Goal: Transaction & Acquisition: Book appointment/travel/reservation

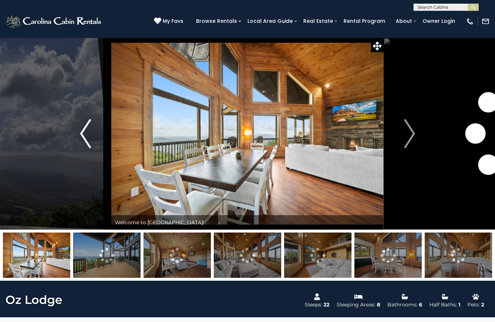
click at [82, 134] on img "Previous" at bounding box center [85, 133] width 11 height 29
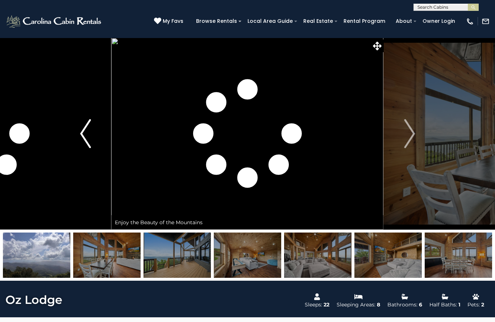
click at [87, 130] on img "Previous" at bounding box center [85, 133] width 11 height 29
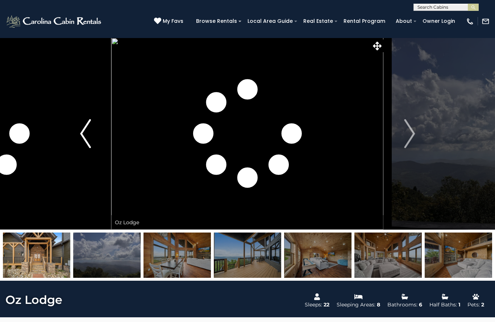
click at [85, 137] on img "Previous" at bounding box center [85, 133] width 11 height 29
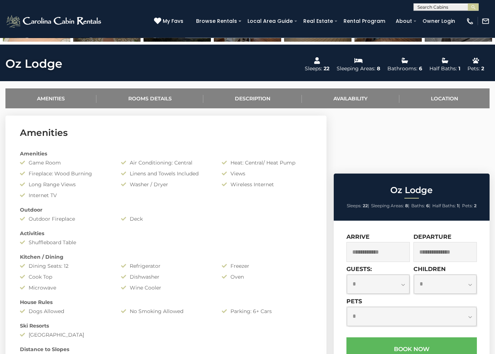
scroll to position [236, 0]
click at [392, 275] on select "**********" at bounding box center [378, 284] width 63 height 19
select select "**"
click at [387, 242] on input "text" at bounding box center [378, 252] width 63 height 20
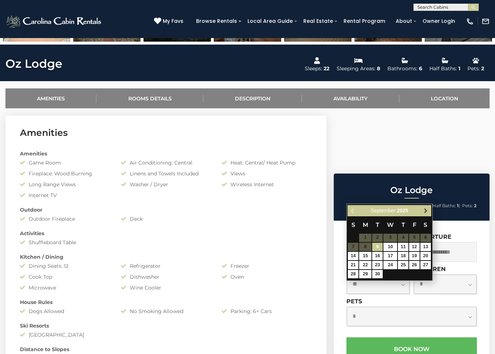
click at [422, 214] on link "Next" at bounding box center [426, 210] width 9 height 9
click at [425, 212] on span "Next" at bounding box center [426, 211] width 6 height 6
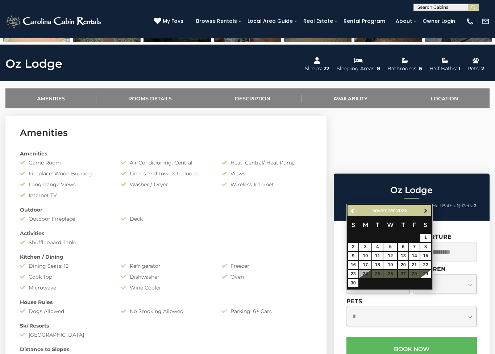
click at [422, 212] on link "Next" at bounding box center [426, 210] width 9 height 9
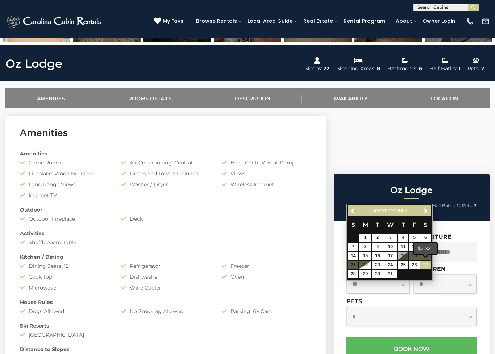
click at [426, 250] on div "$2,321" at bounding box center [426, 249] width 23 height 12
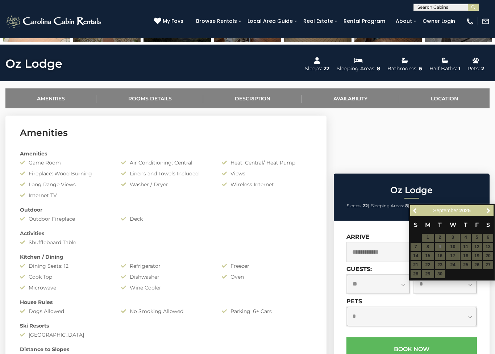
click at [455, 242] on input "text" at bounding box center [445, 252] width 63 height 20
click at [485, 213] on link "Next" at bounding box center [488, 210] width 9 height 9
click at [489, 209] on span "Next" at bounding box center [489, 211] width 6 height 6
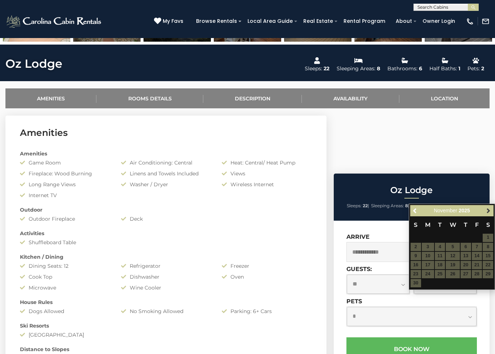
click at [492, 208] on link "Next" at bounding box center [488, 210] width 9 height 9
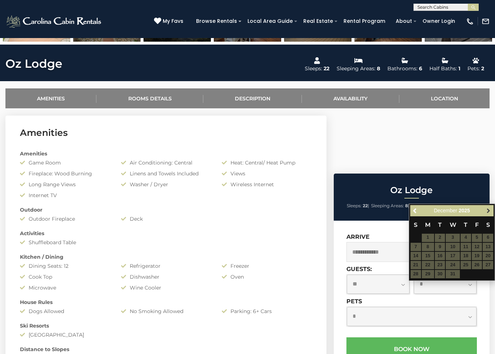
click at [491, 211] on span "Next" at bounding box center [489, 211] width 6 height 6
click at [374, 242] on input "text" at bounding box center [378, 252] width 63 height 20
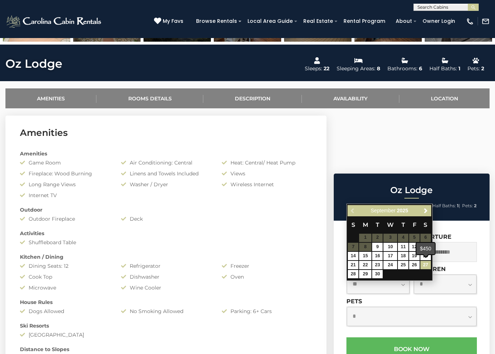
click at [427, 264] on link "27" at bounding box center [426, 265] width 11 height 8
type input "**********"
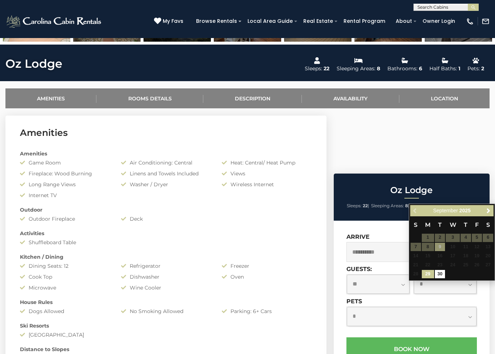
click at [454, 242] on input "text" at bounding box center [445, 252] width 63 height 20
click at [487, 209] on span "Next" at bounding box center [489, 211] width 6 height 6
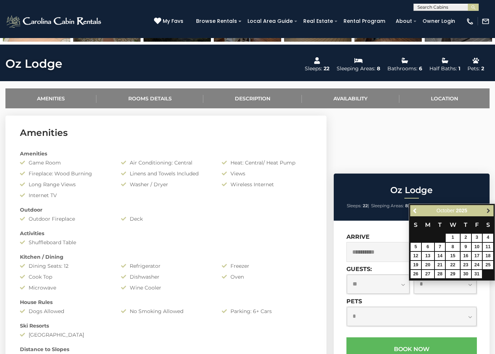
click at [491, 208] on span "Next" at bounding box center [489, 211] width 6 height 6
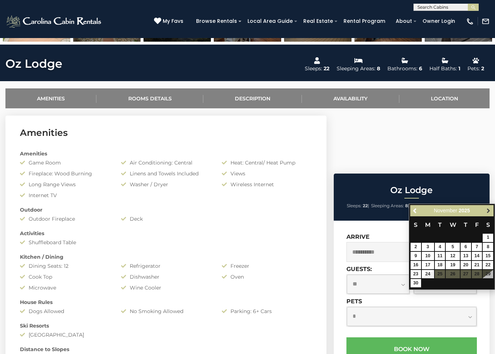
click at [493, 213] on link "Next" at bounding box center [488, 210] width 9 height 9
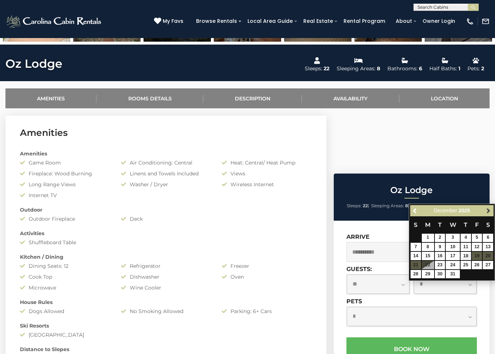
click at [489, 210] on span "Next" at bounding box center [489, 211] width 6 height 6
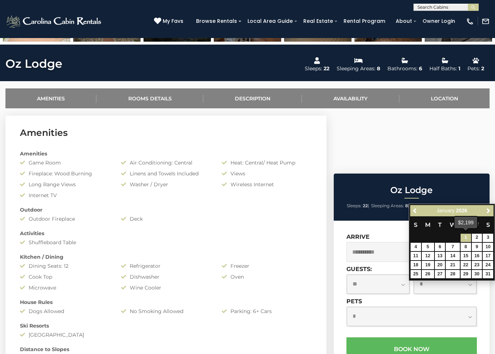
click at [465, 238] on link "1" at bounding box center [466, 238] width 11 height 8
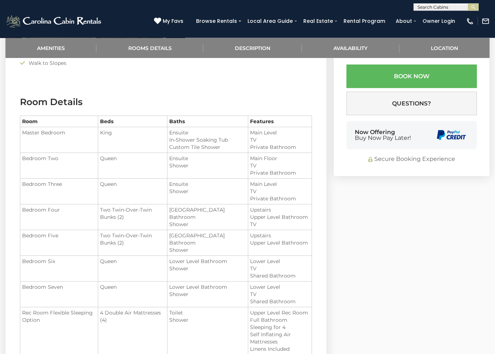
scroll to position [552, 0]
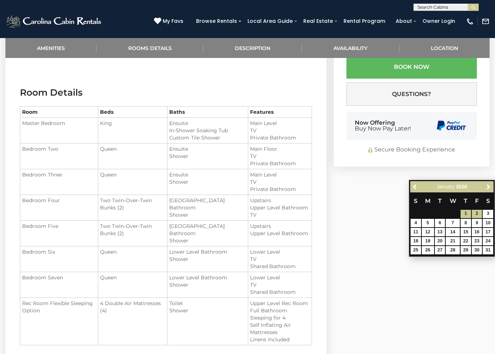
click at [475, 214] on link "2" at bounding box center [477, 214] width 11 height 8
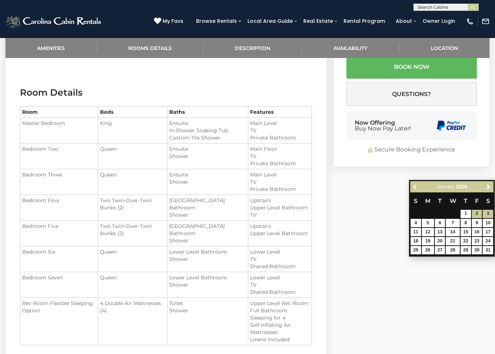
click at [490, 214] on link "3" at bounding box center [488, 214] width 11 height 8
type input "**********"
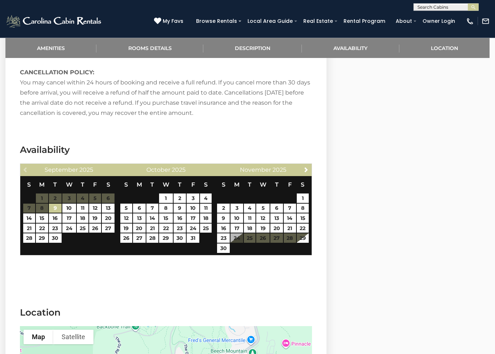
scroll to position [1320, 0]
click at [306, 169] on span "Next" at bounding box center [307, 170] width 6 height 6
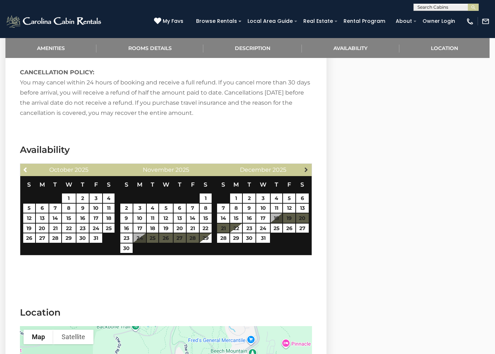
click at [302, 169] on link "Next" at bounding box center [306, 169] width 9 height 9
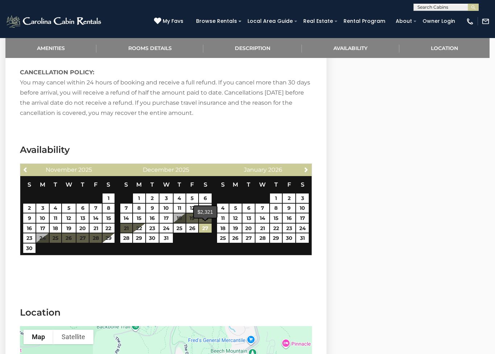
click at [203, 229] on link "27" at bounding box center [205, 228] width 13 height 9
type input "**********"
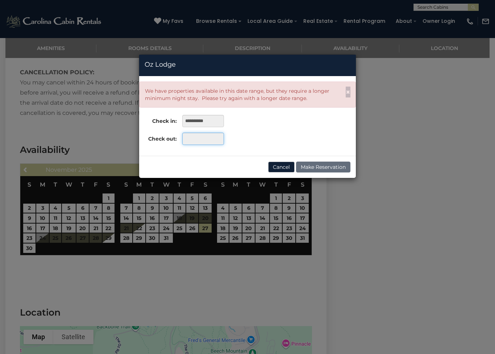
click at [183, 142] on input "text" at bounding box center [203, 139] width 42 height 12
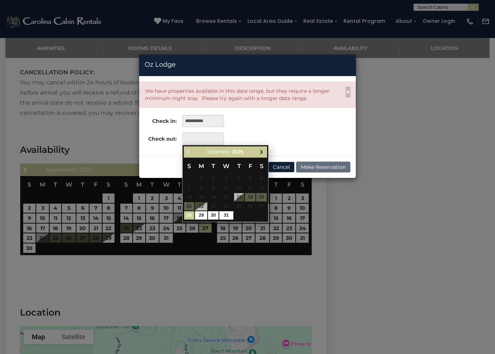
click at [257, 153] on link "Next" at bounding box center [261, 152] width 9 height 9
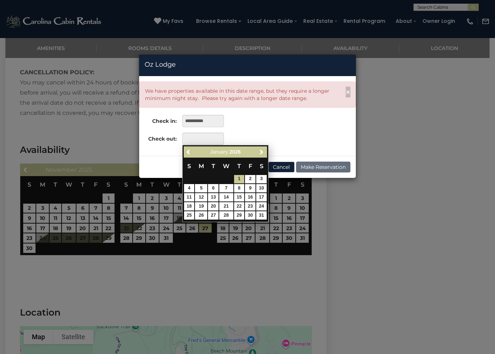
click at [235, 179] on link "1" at bounding box center [239, 179] width 11 height 8
type input "**********"
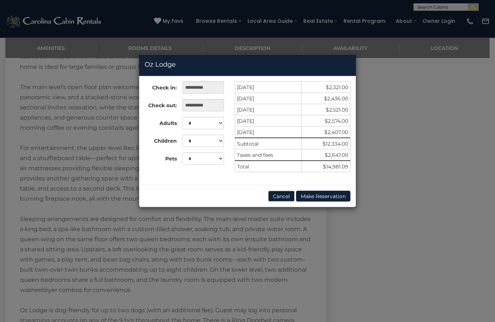
scroll to position [937, 0]
